Goal: Task Accomplishment & Management: Manage account settings

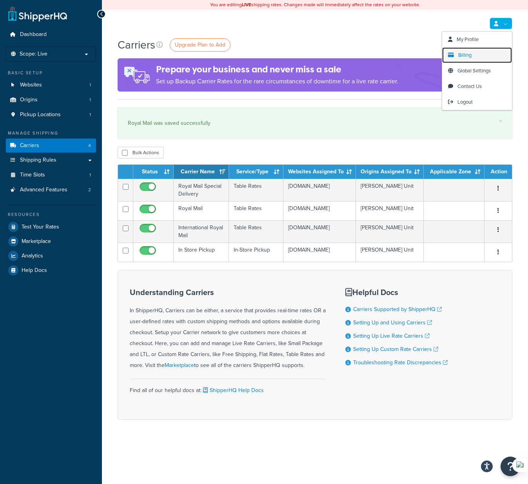
click at [468, 54] on span "Billing" at bounding box center [464, 54] width 13 height 7
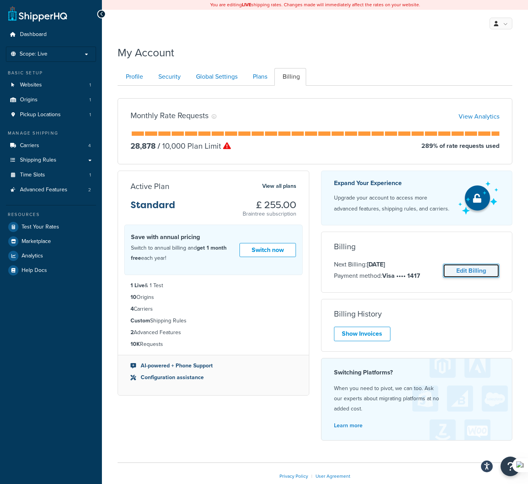
click at [469, 268] on link "Edit Billing" at bounding box center [471, 271] width 56 height 14
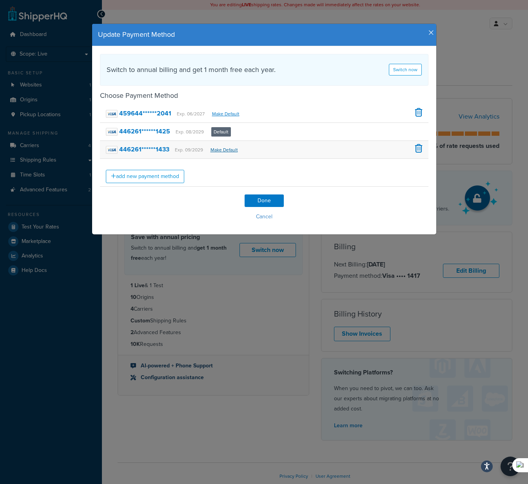
click at [222, 150] on link "Make Default" at bounding box center [223, 149] width 27 height 7
click at [269, 201] on input "Done" at bounding box center [263, 201] width 39 height 13
